Goal: Task Accomplishment & Management: Use online tool/utility

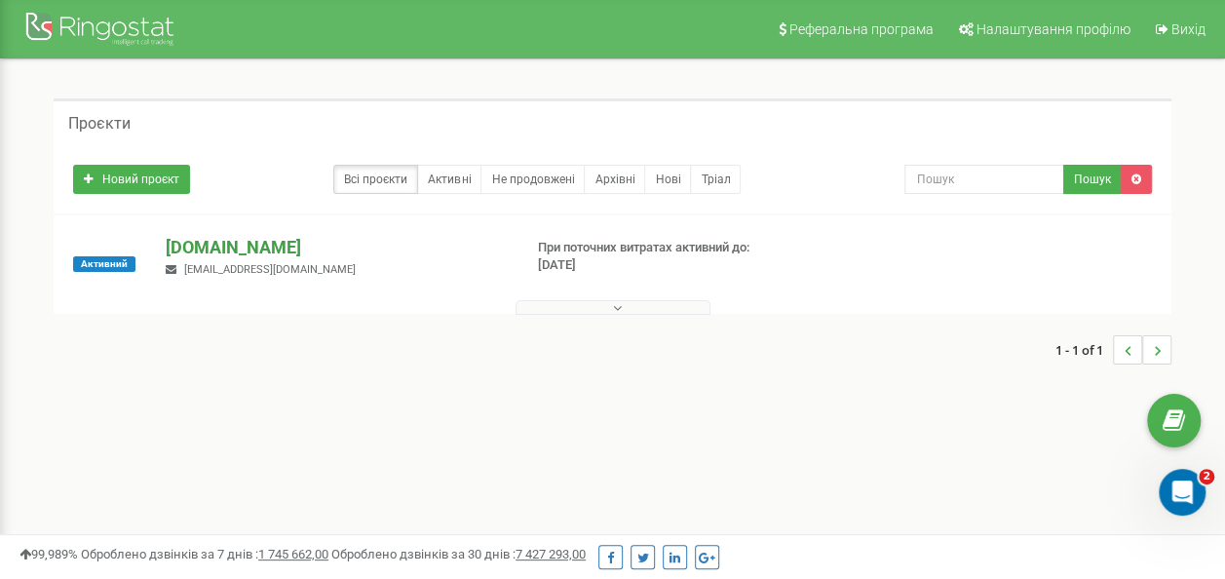
click at [267, 255] on p "[DOMAIN_NAME]" at bounding box center [336, 247] width 340 height 25
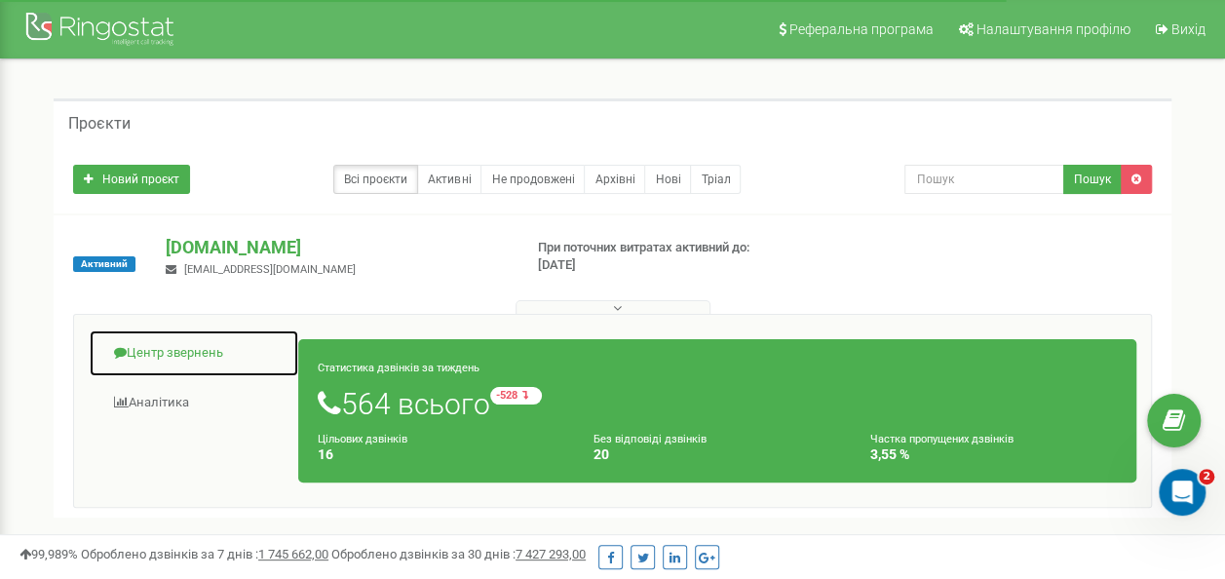
click at [213, 352] on link "Центр звернень" at bounding box center [194, 353] width 211 height 48
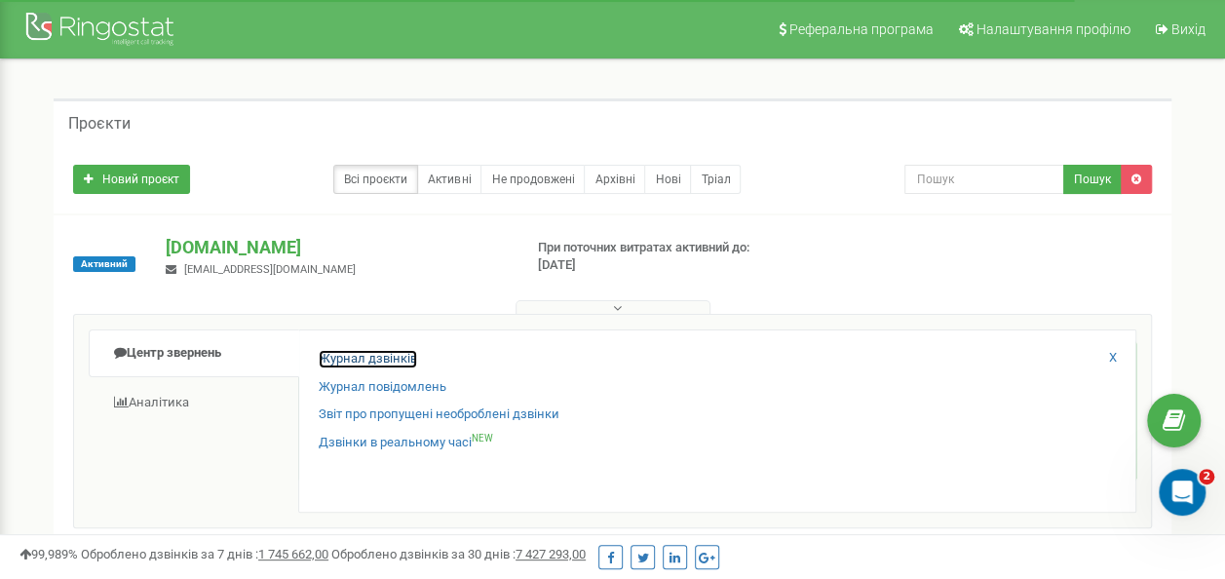
click at [398, 362] on link "Журнал дзвінків" at bounding box center [368, 359] width 98 height 19
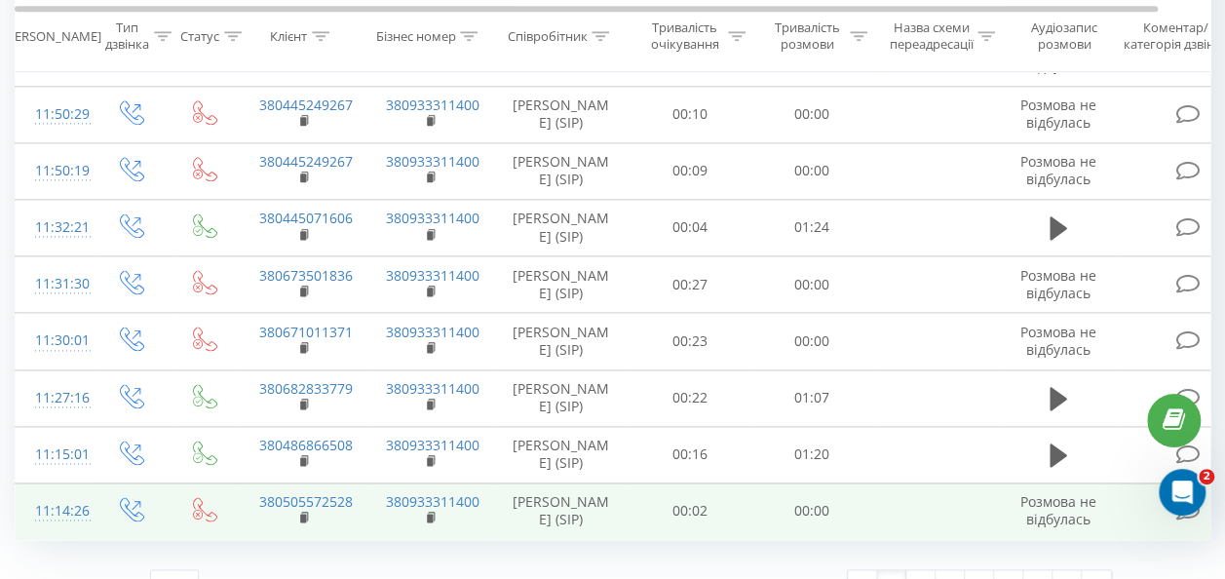
scroll to position [1194, 0]
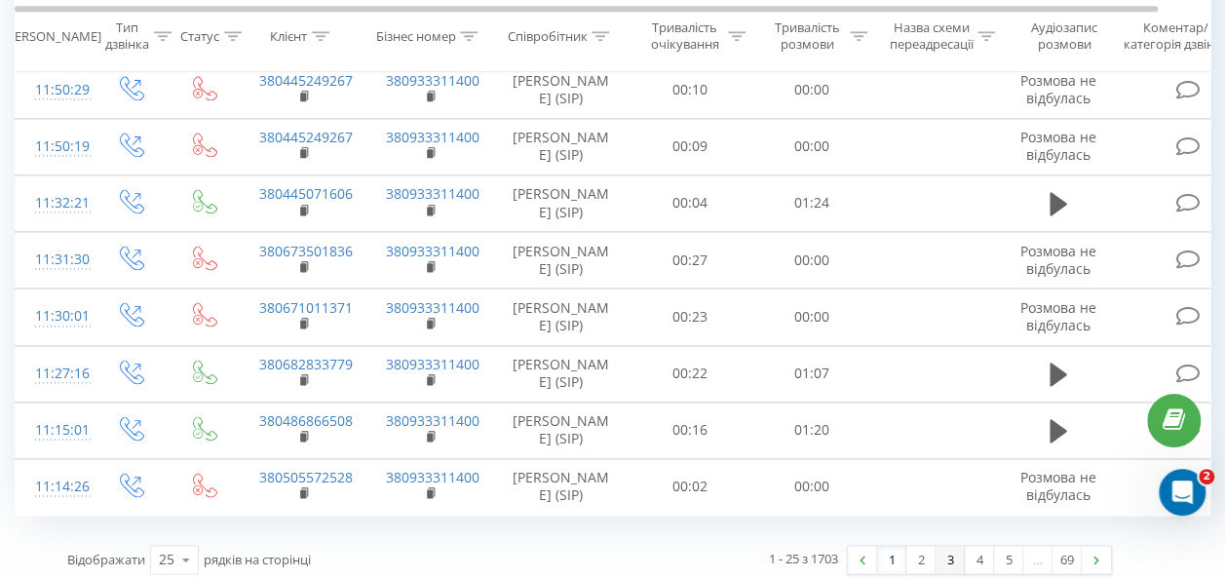
click at [954, 549] on link "3" at bounding box center [950, 559] width 29 height 27
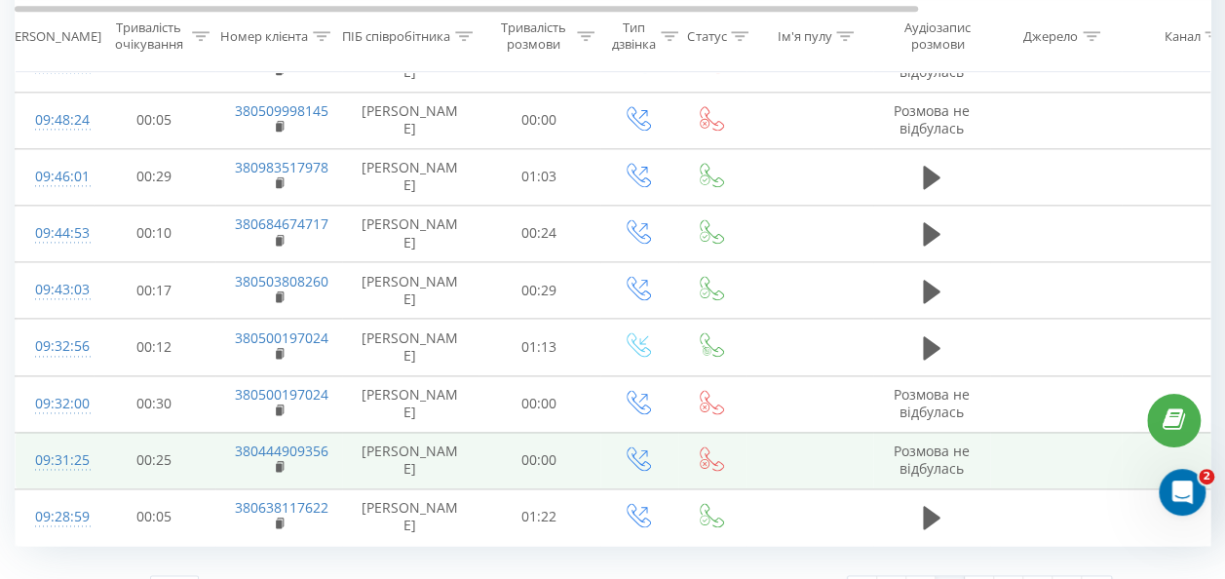
scroll to position [1194, 0]
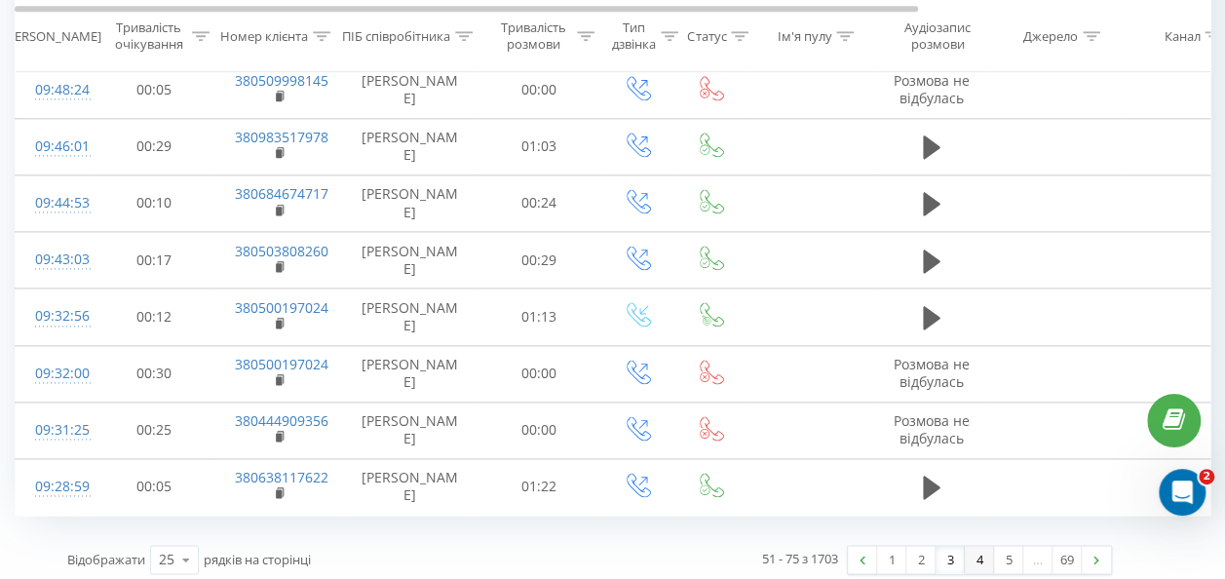
click at [969, 556] on link "4" at bounding box center [979, 559] width 29 height 27
